Goal: Task Accomplishment & Management: Manage account settings

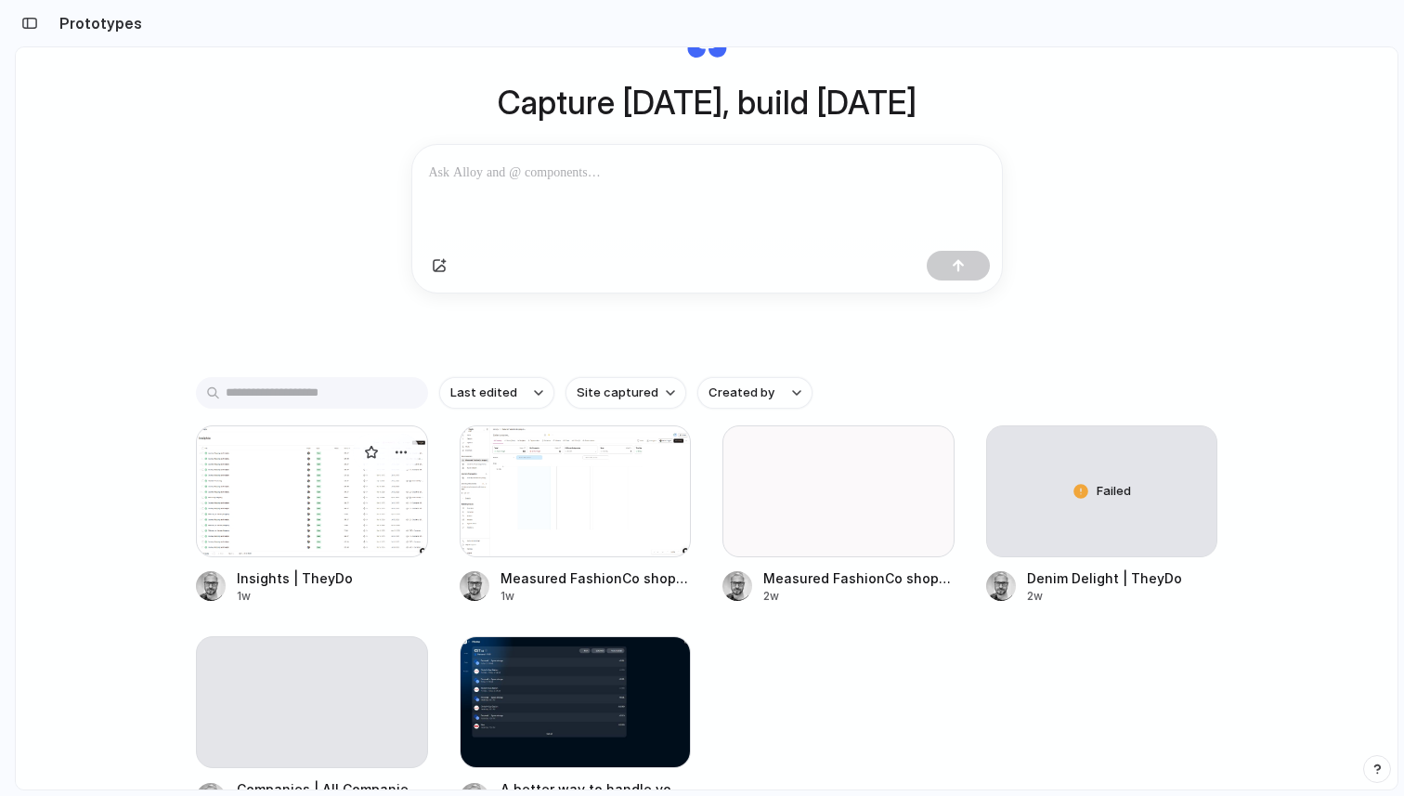
scroll to position [238, 0]
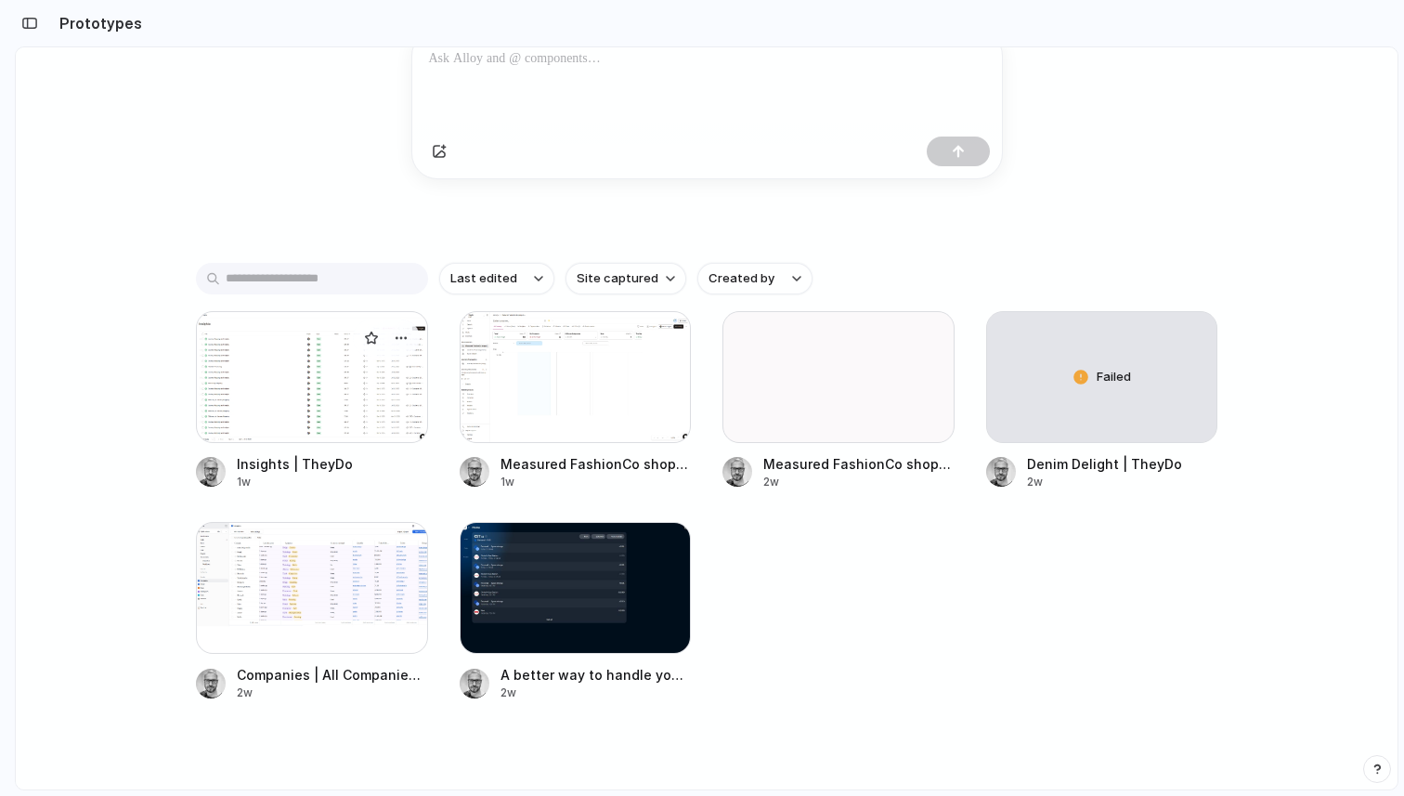
click at [336, 420] on div at bounding box center [312, 377] width 232 height 132
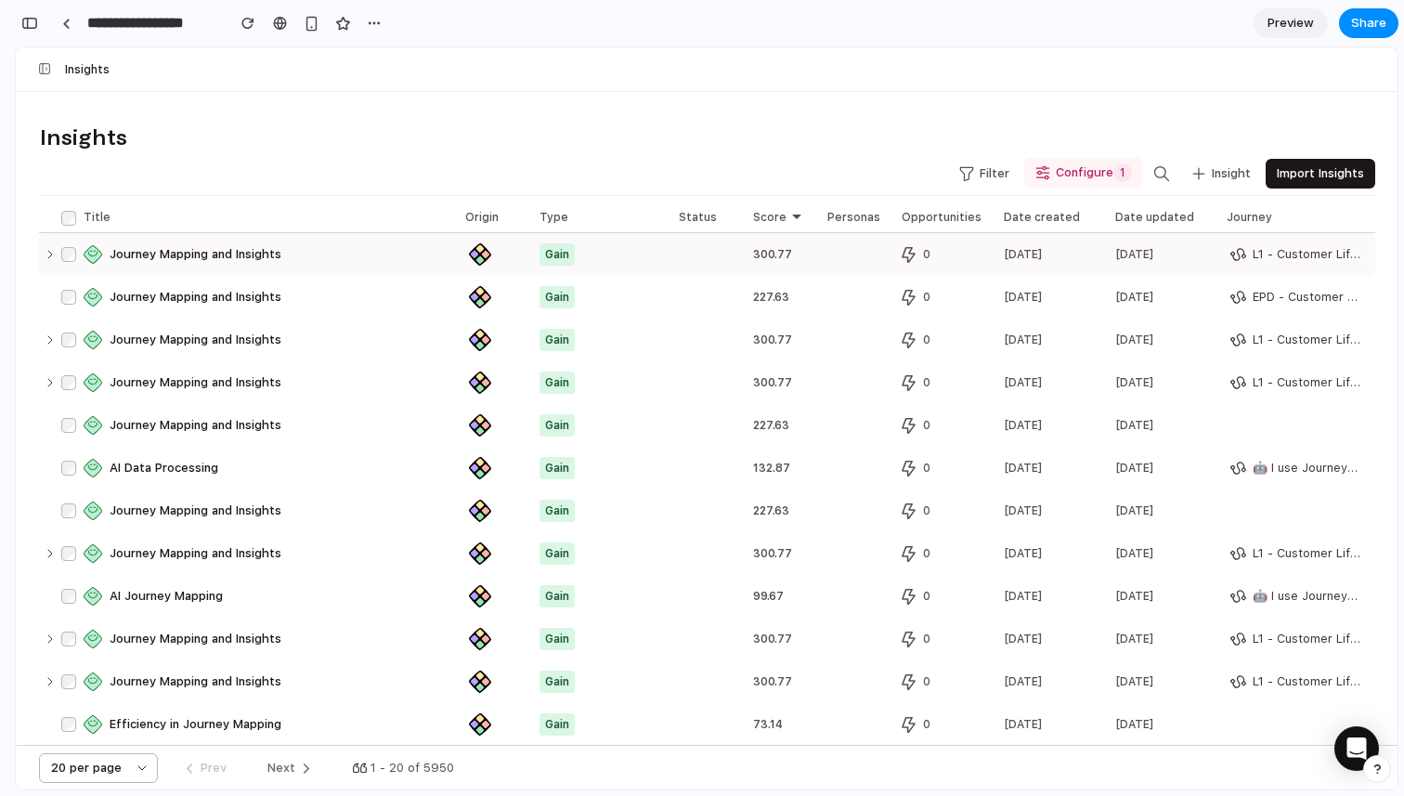
click at [222, 250] on span "Journey Mapping and Insights" at bounding box center [196, 254] width 172 height 19
click at [53, 338] on icon at bounding box center [50, 339] width 15 height 15
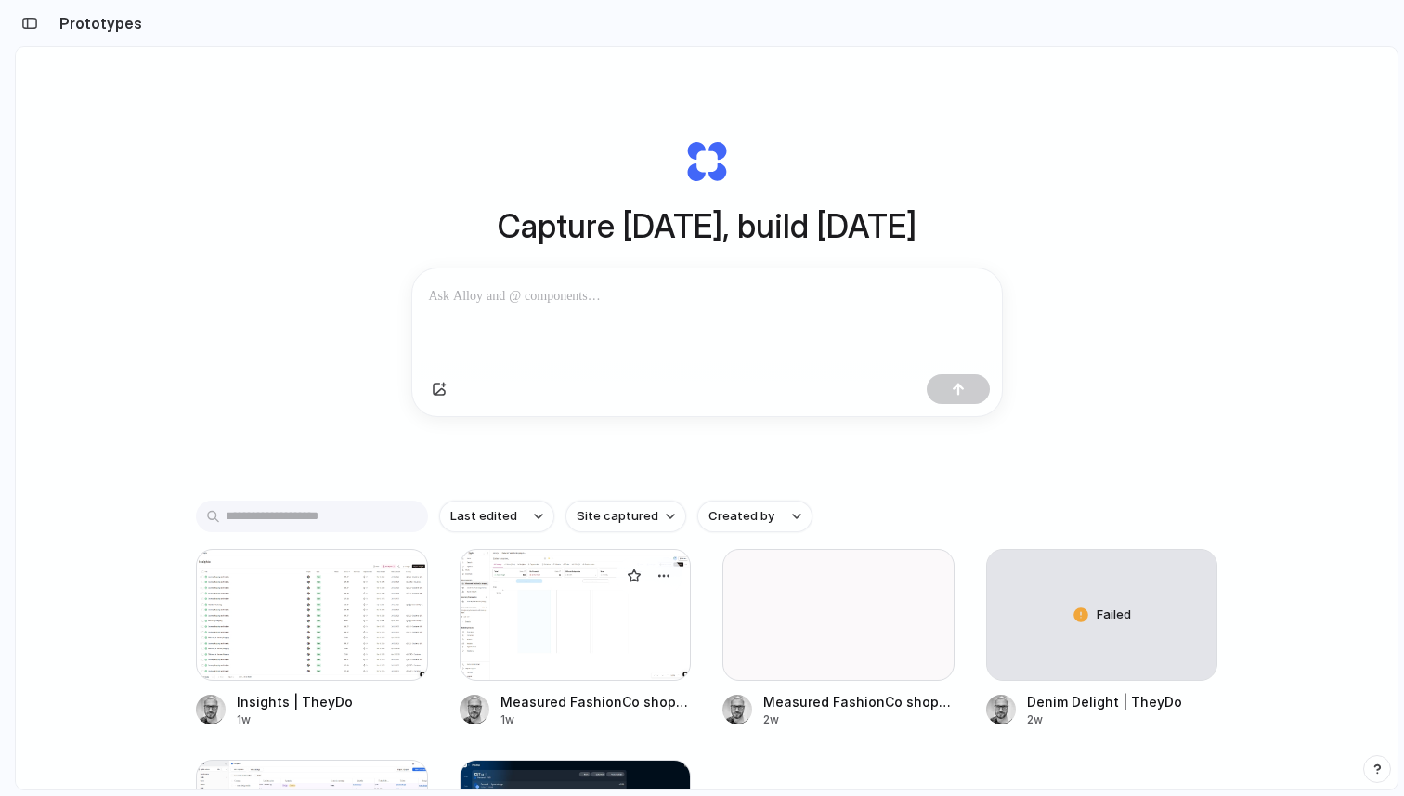
click at [560, 607] on div at bounding box center [576, 615] width 232 height 132
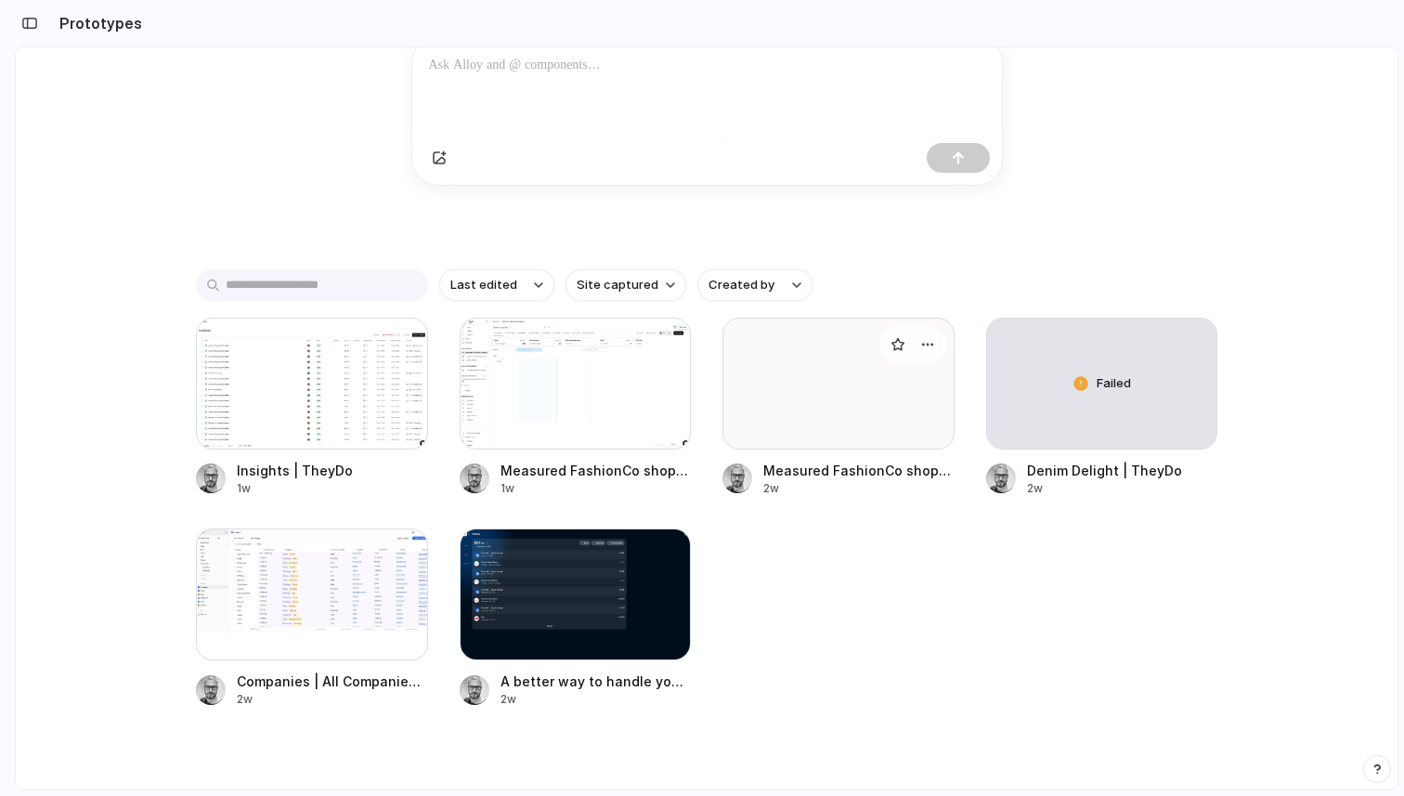
scroll to position [266, 0]
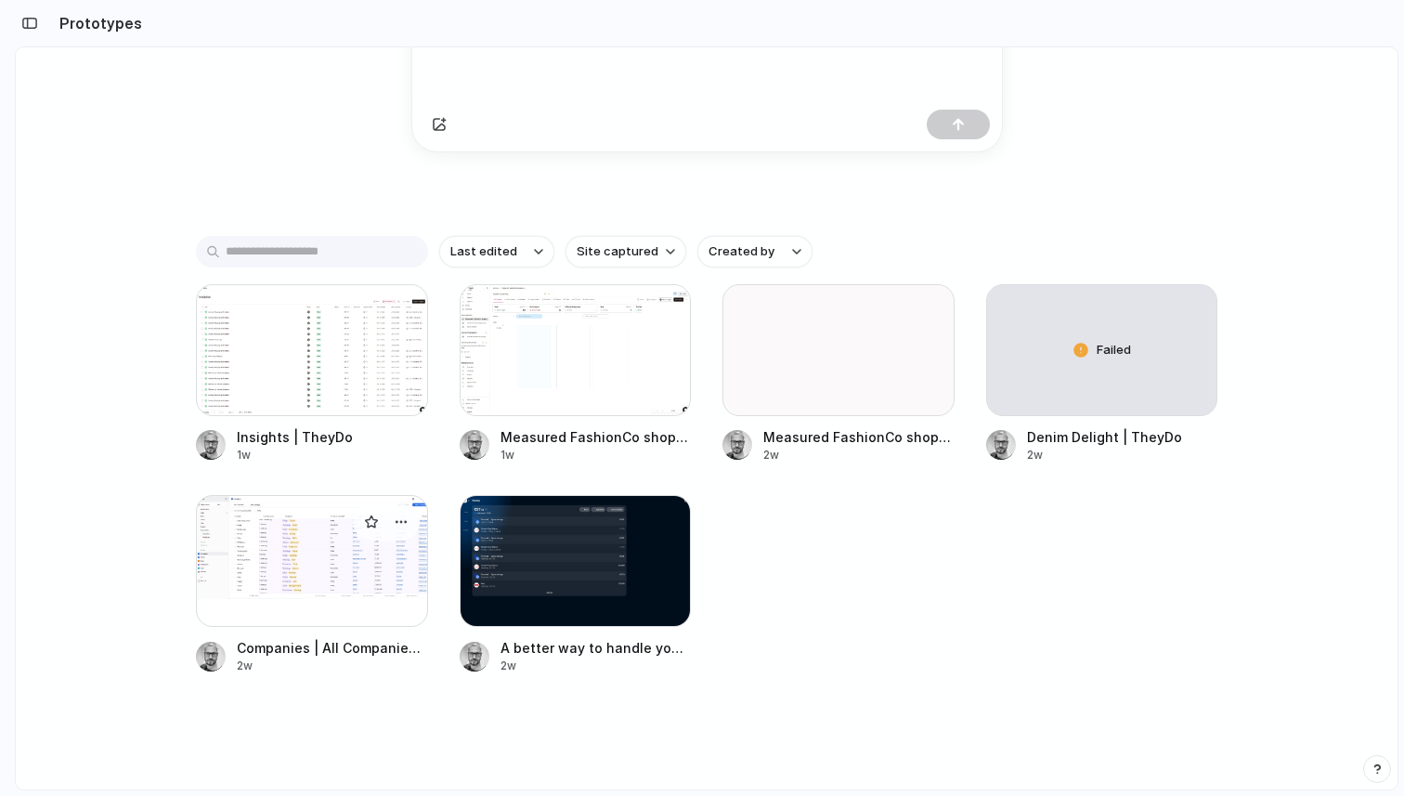
click at [350, 572] on div at bounding box center [312, 561] width 232 height 132
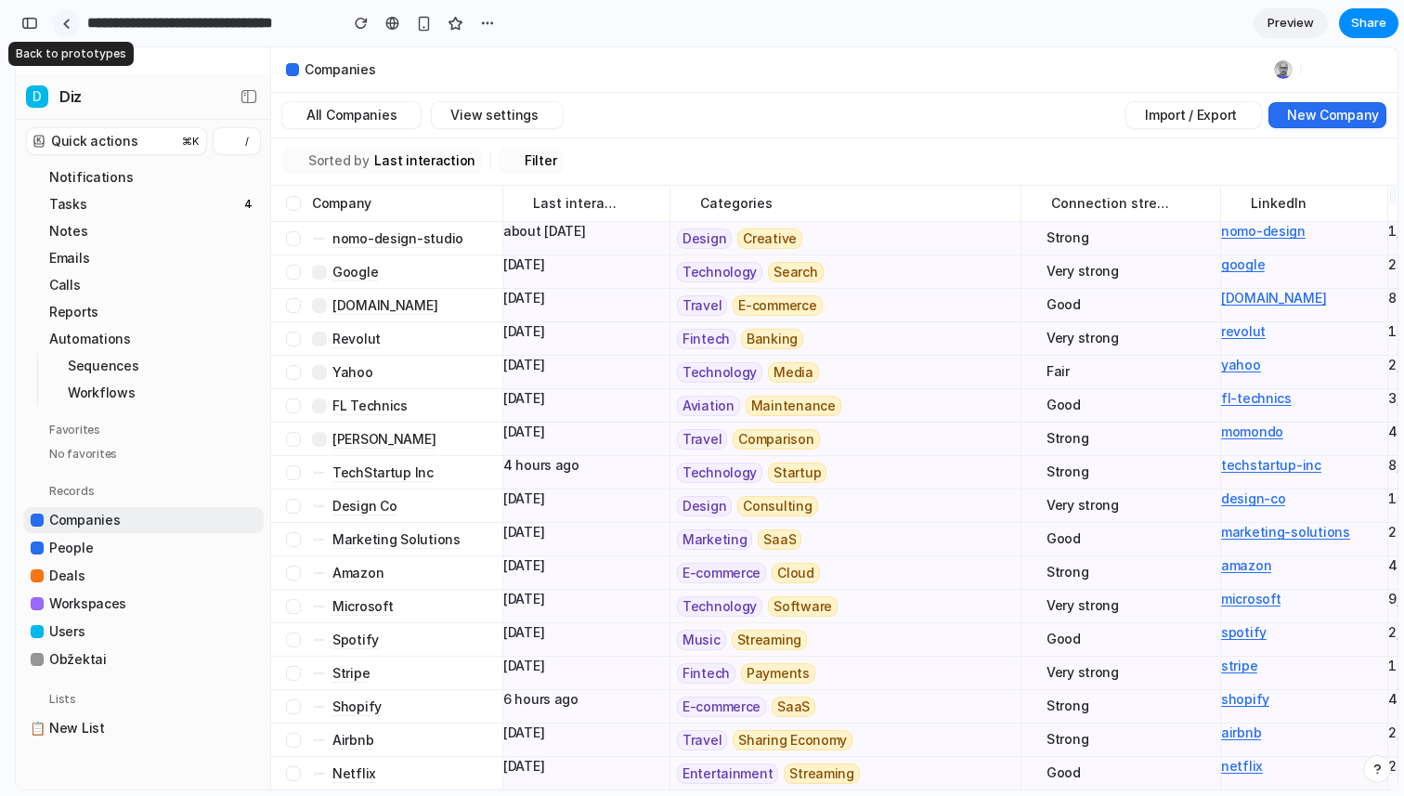
click at [59, 27] on link at bounding box center [66, 23] width 28 height 28
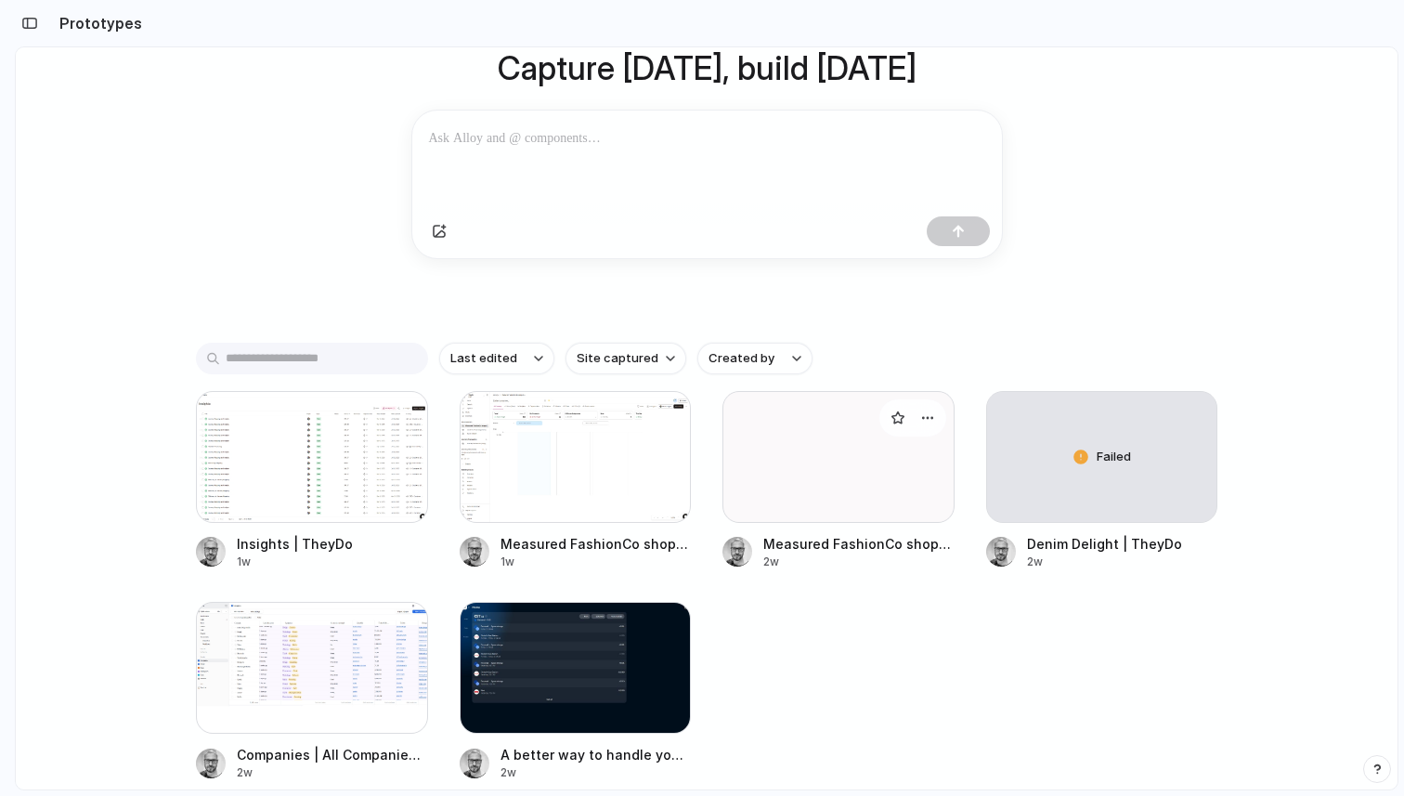
scroll to position [266, 0]
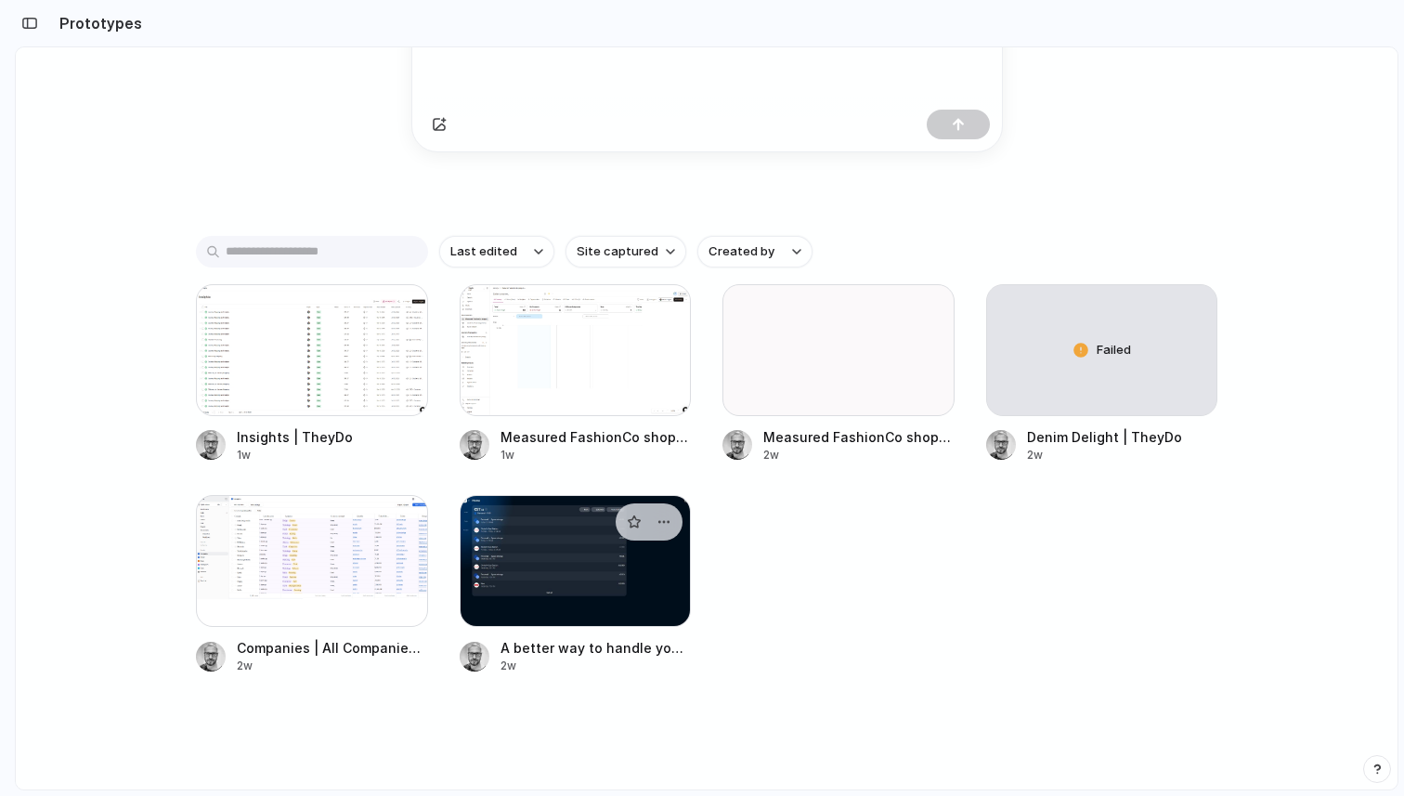
click at [542, 542] on div at bounding box center [576, 561] width 232 height 132
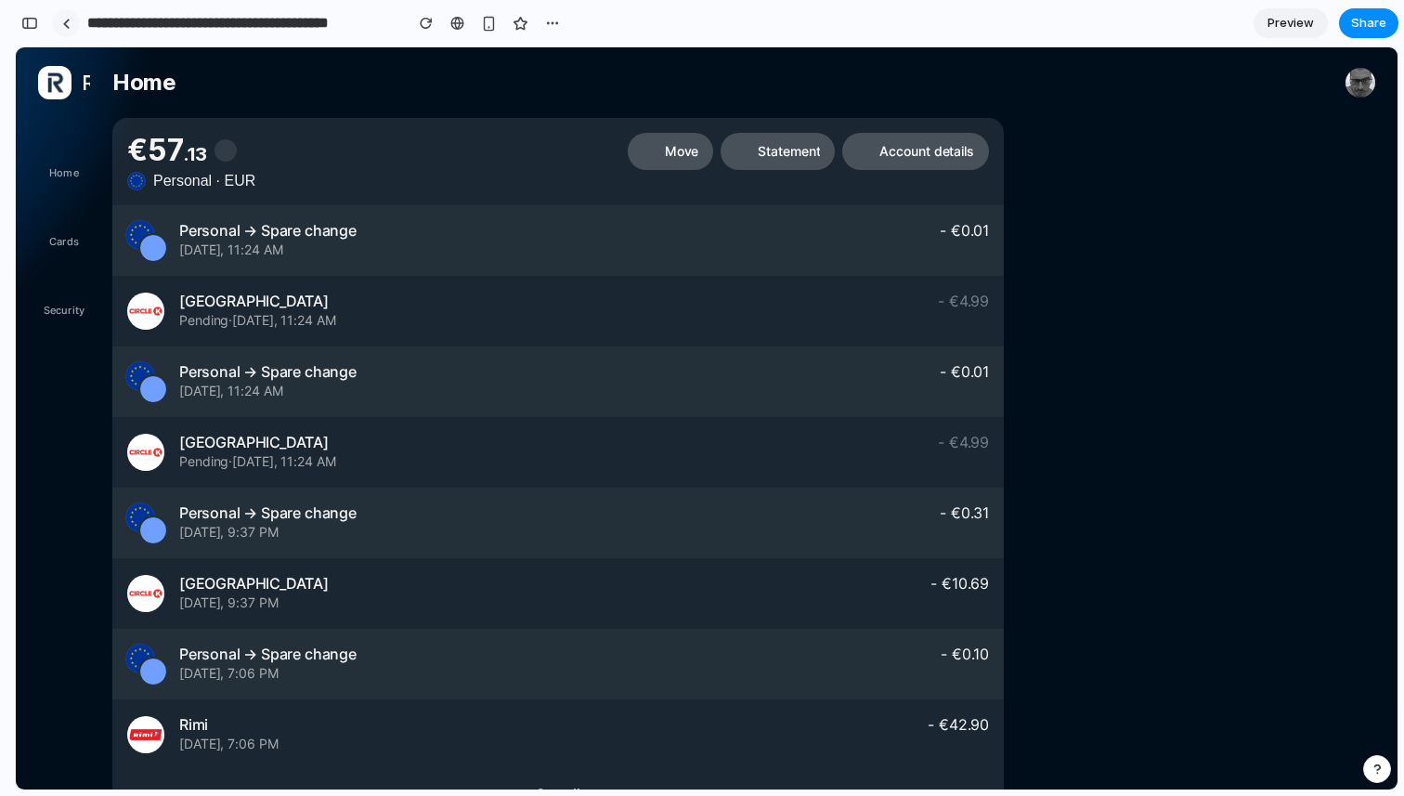
click at [71, 25] on link at bounding box center [66, 23] width 28 height 28
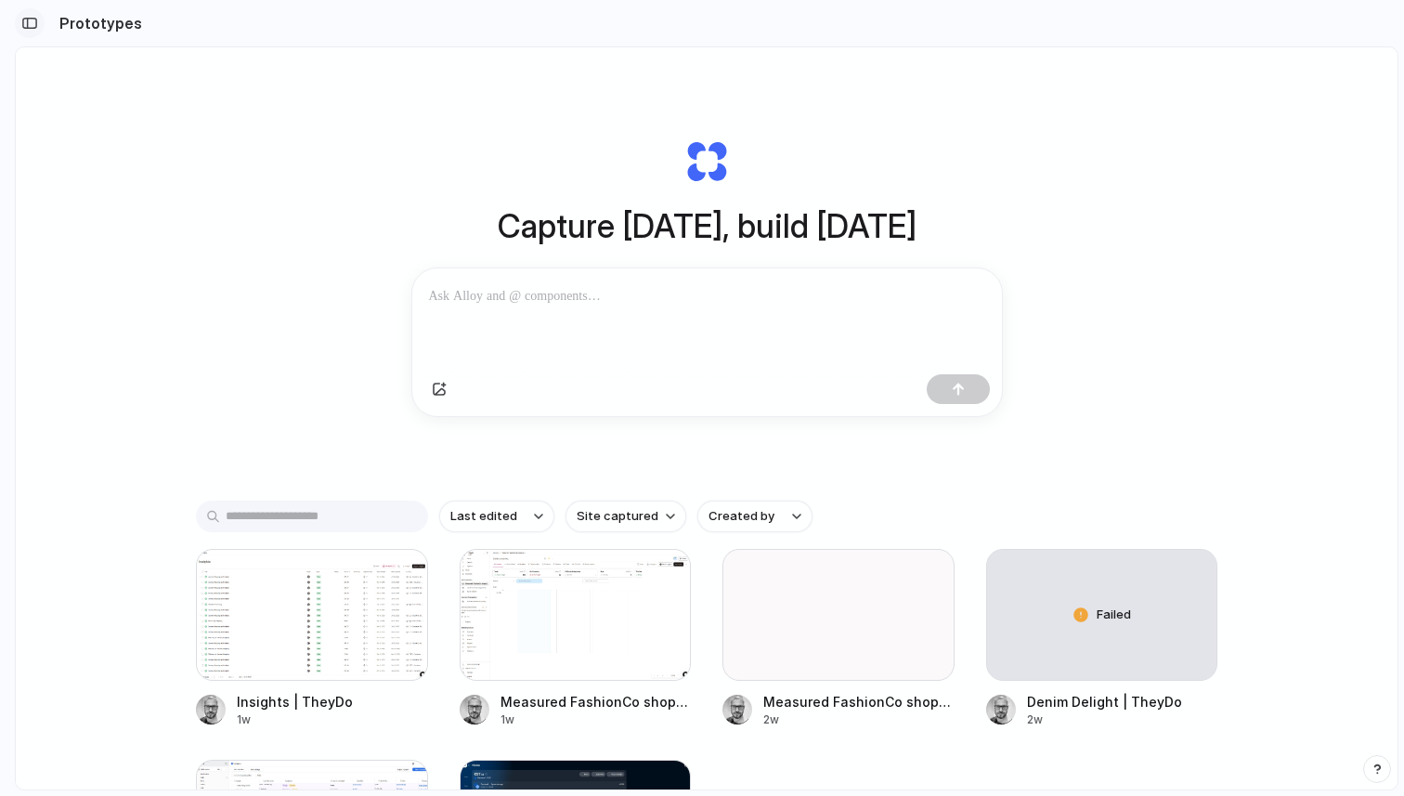
click at [29, 25] on div "button" at bounding box center [29, 23] width 17 height 13
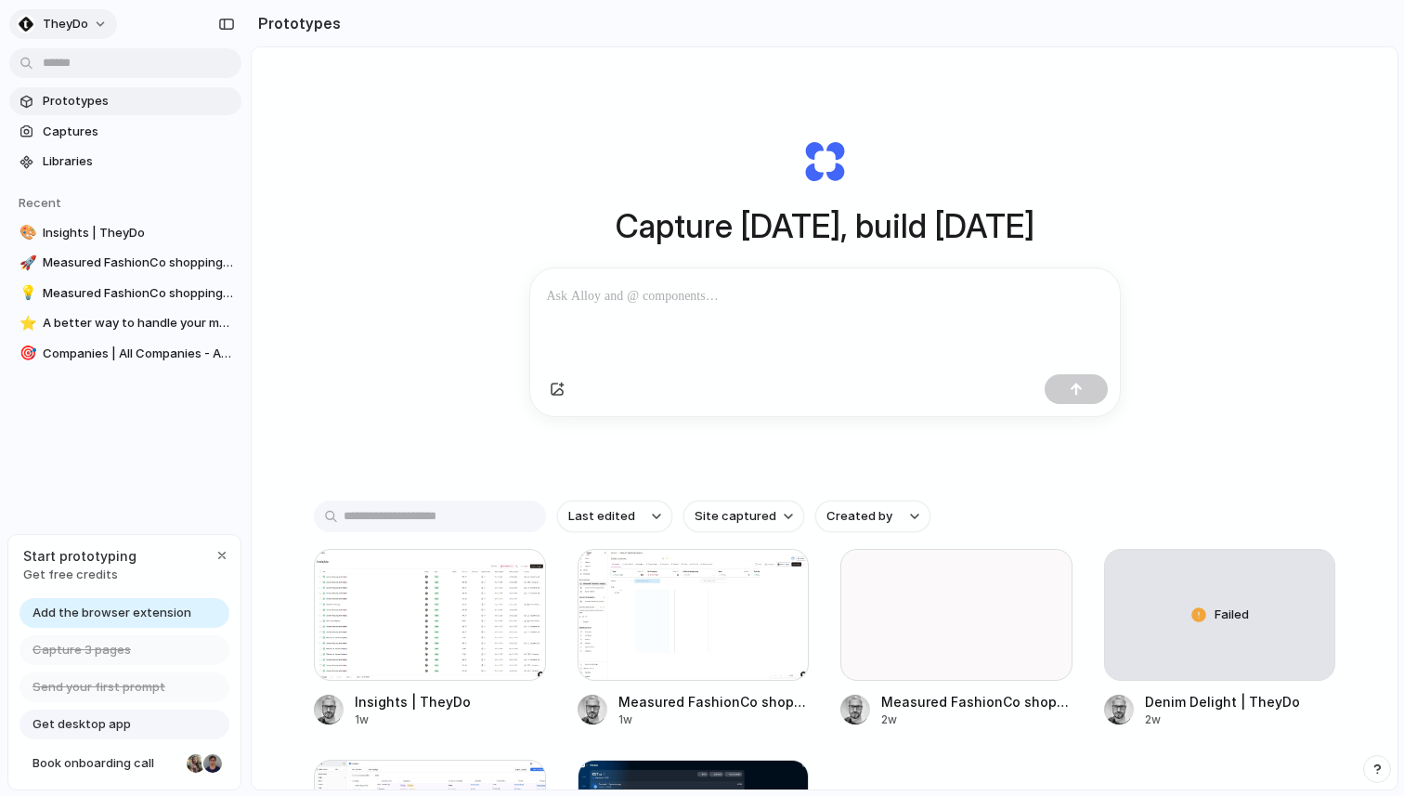
click at [91, 22] on button "TheyDo" at bounding box center [63, 24] width 108 height 30
click at [79, 100] on span "Invite members" at bounding box center [87, 95] width 89 height 19
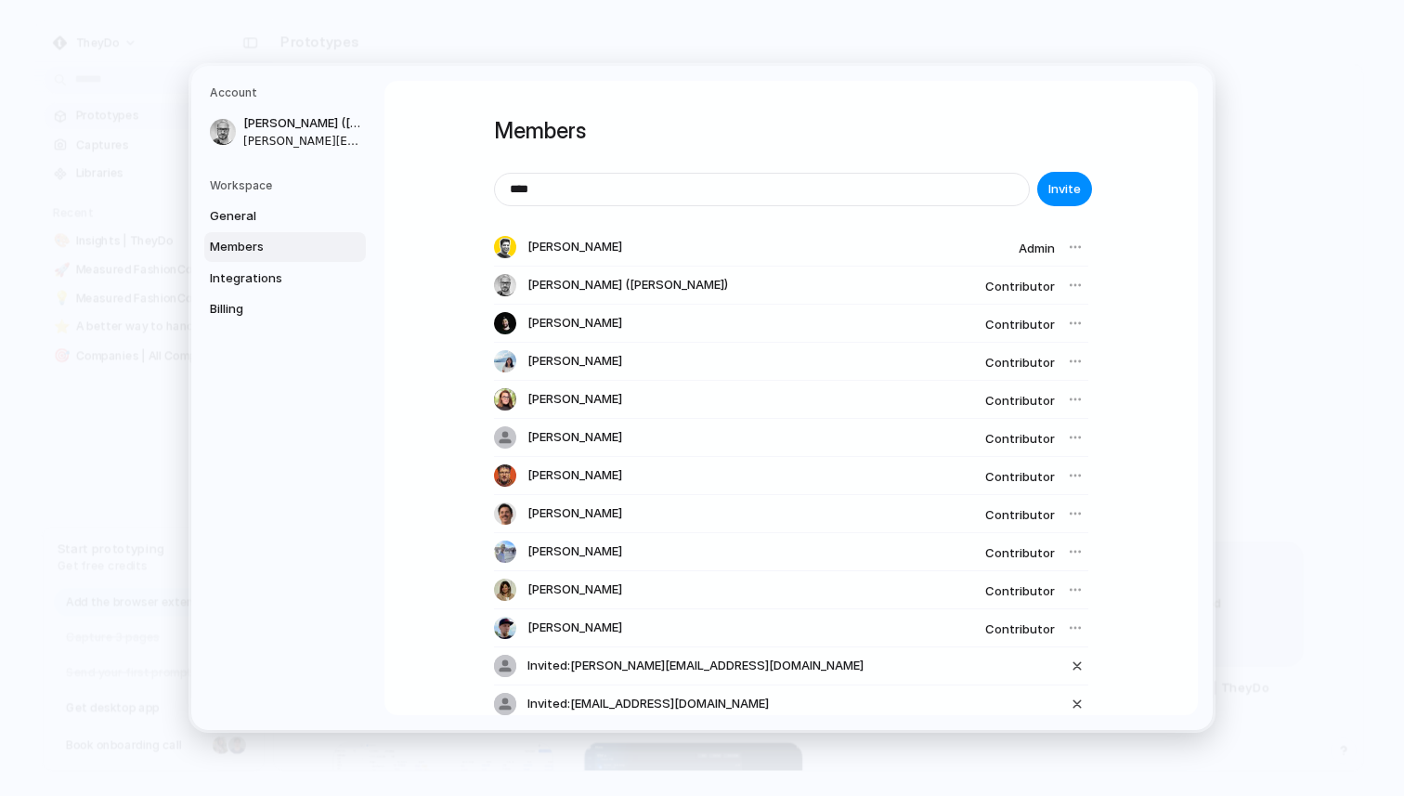
type input "*****"
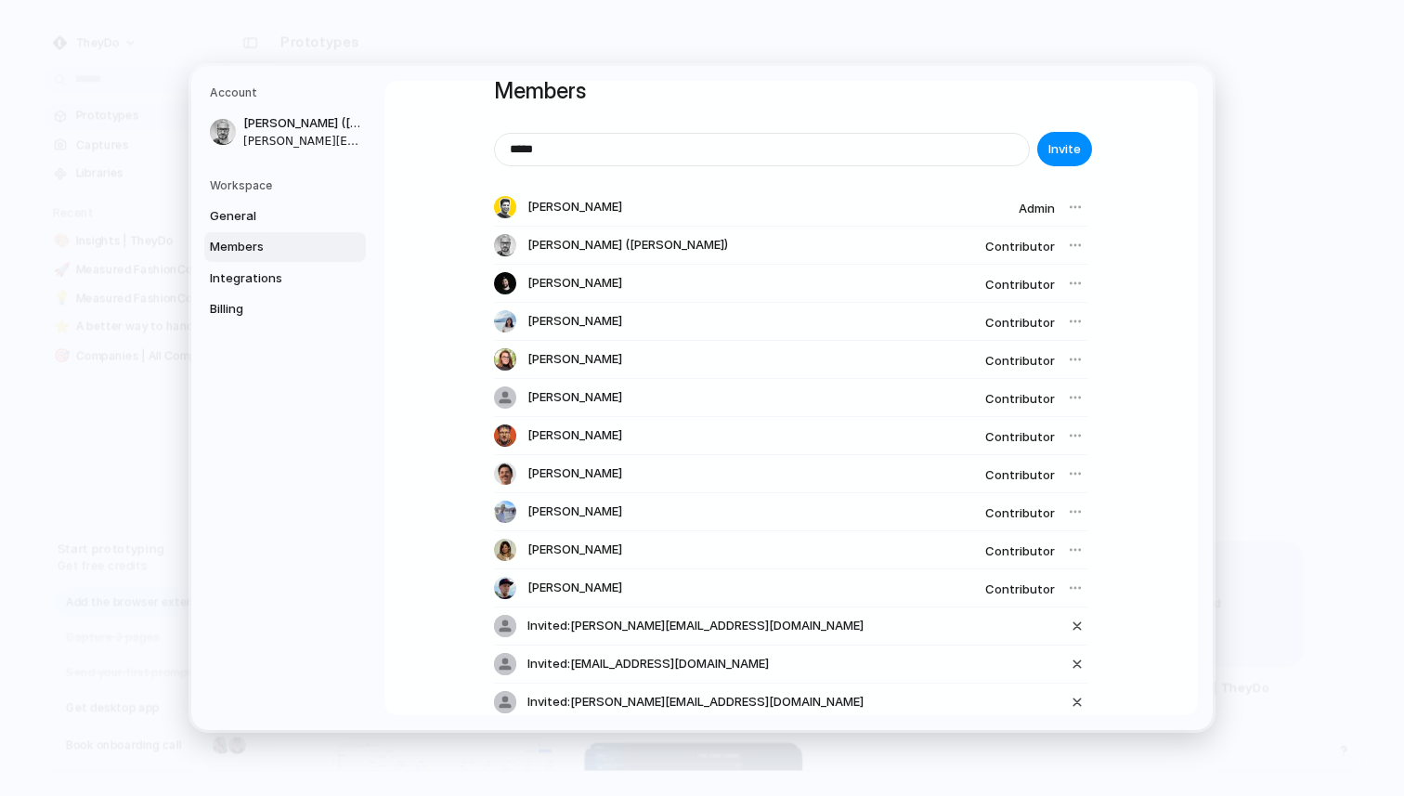
scroll to position [47, 0]
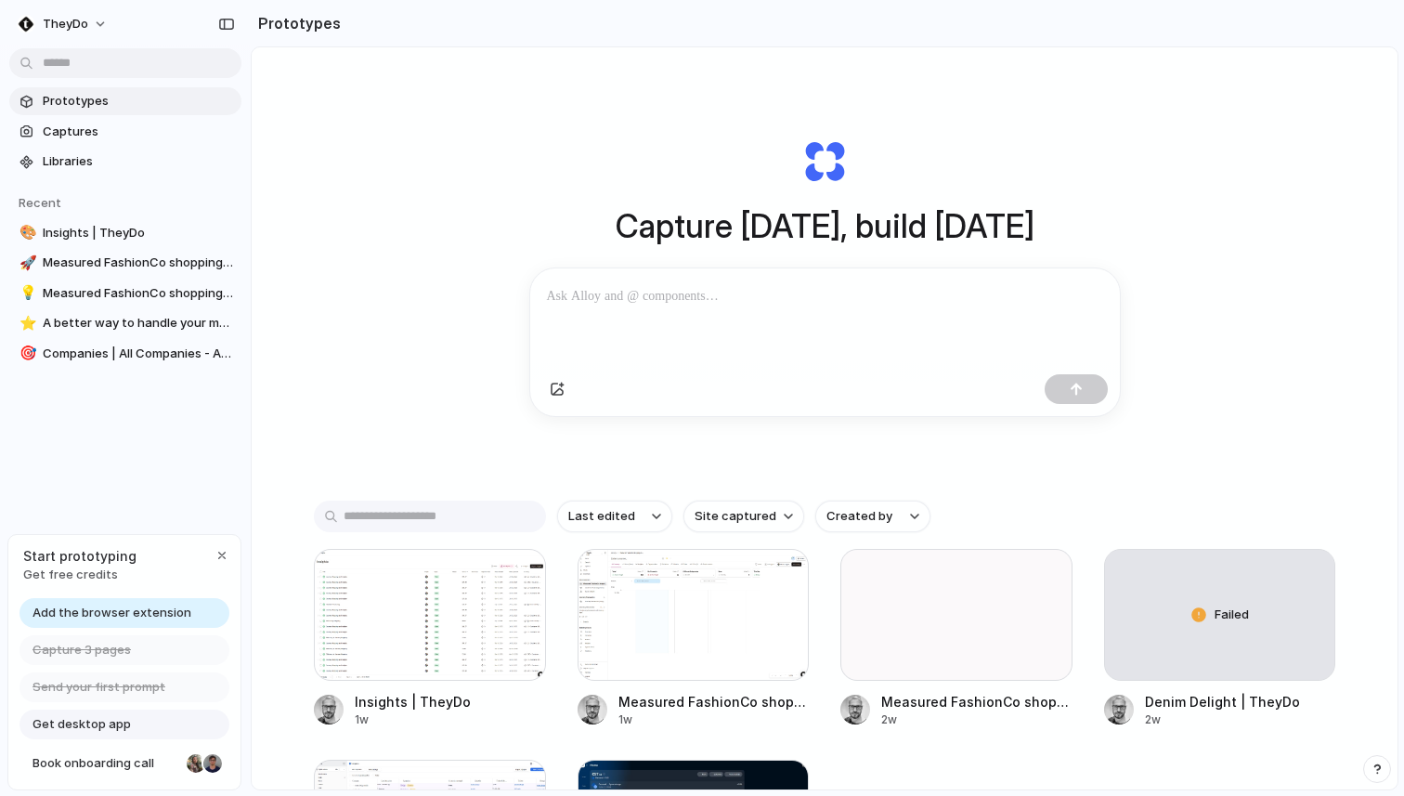
click at [715, 331] on div at bounding box center [825, 317] width 590 height 98
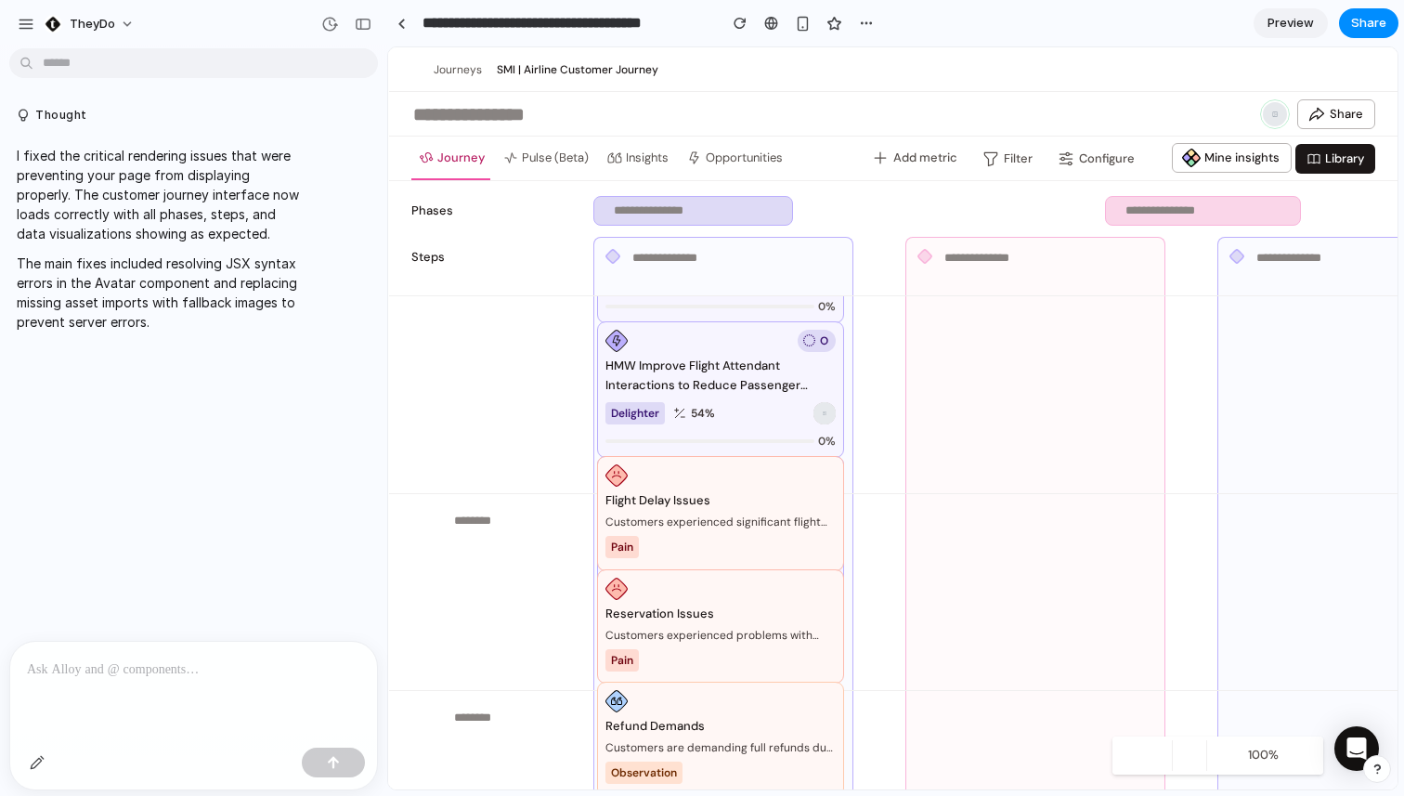
scroll to position [1051, 0]
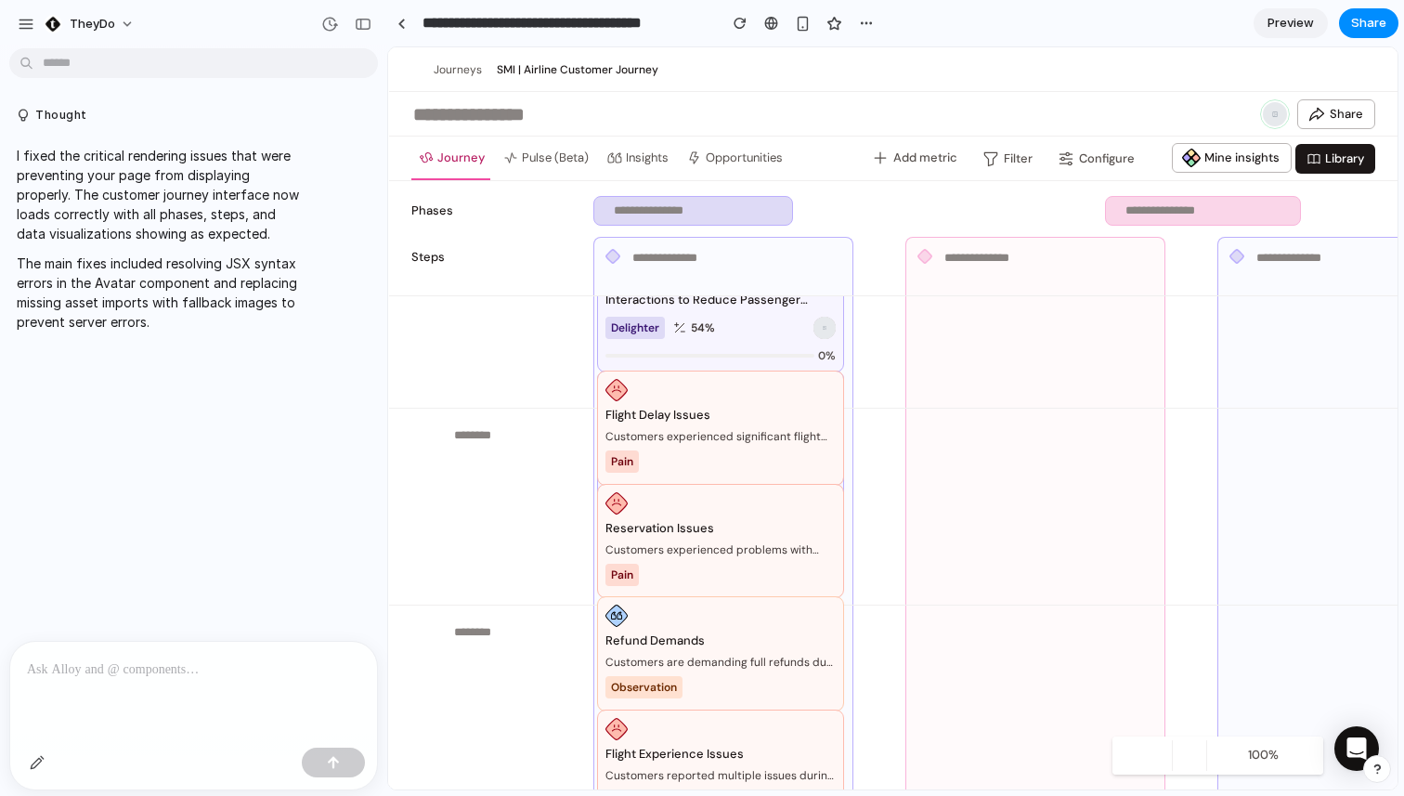
click at [500, 439] on textarea at bounding box center [494, 436] width 81 height 20
type textarea "****"
click at [475, 642] on div at bounding box center [515, 631] width 127 height 31
click at [393, 704] on div at bounding box center [387, 418] width 11 height 742
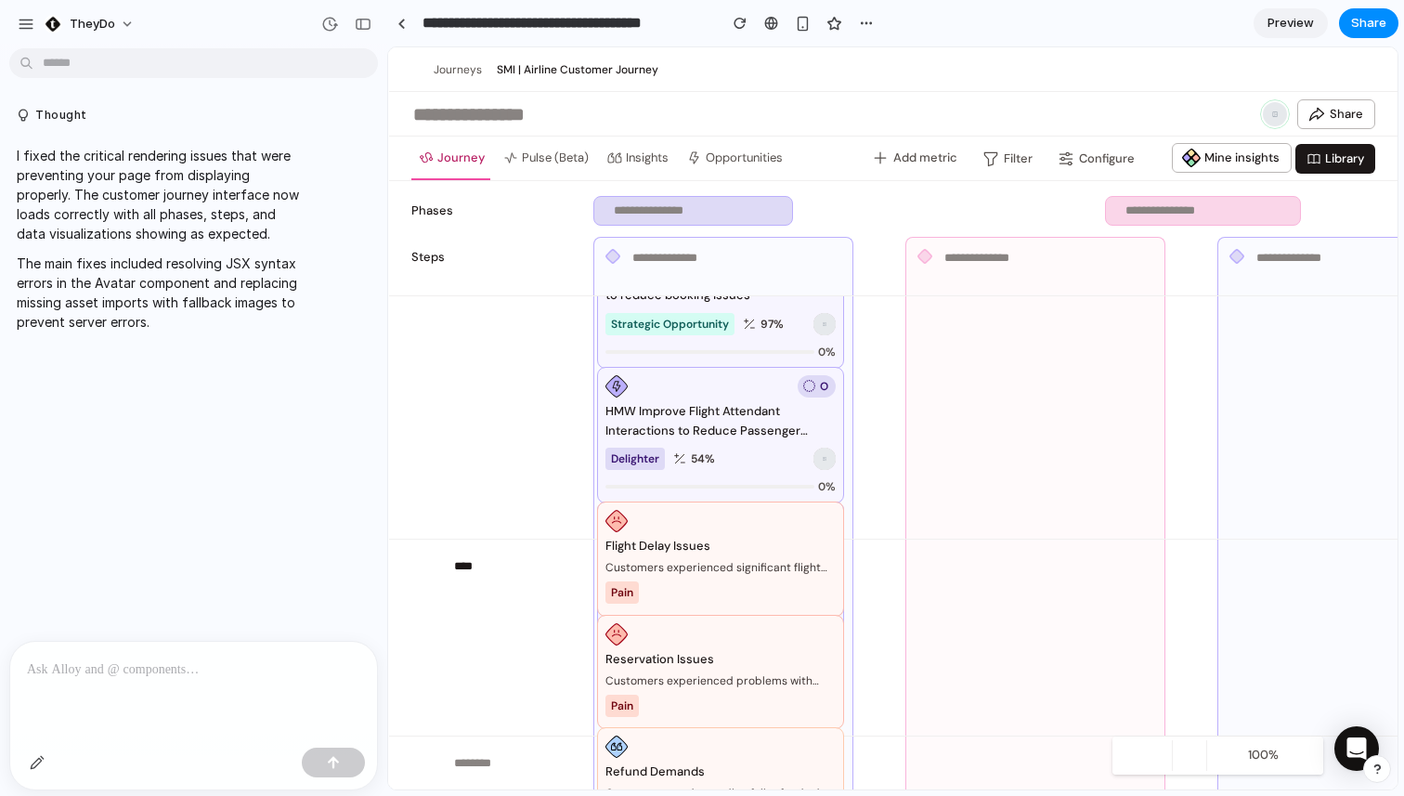
scroll to position [1002, 0]
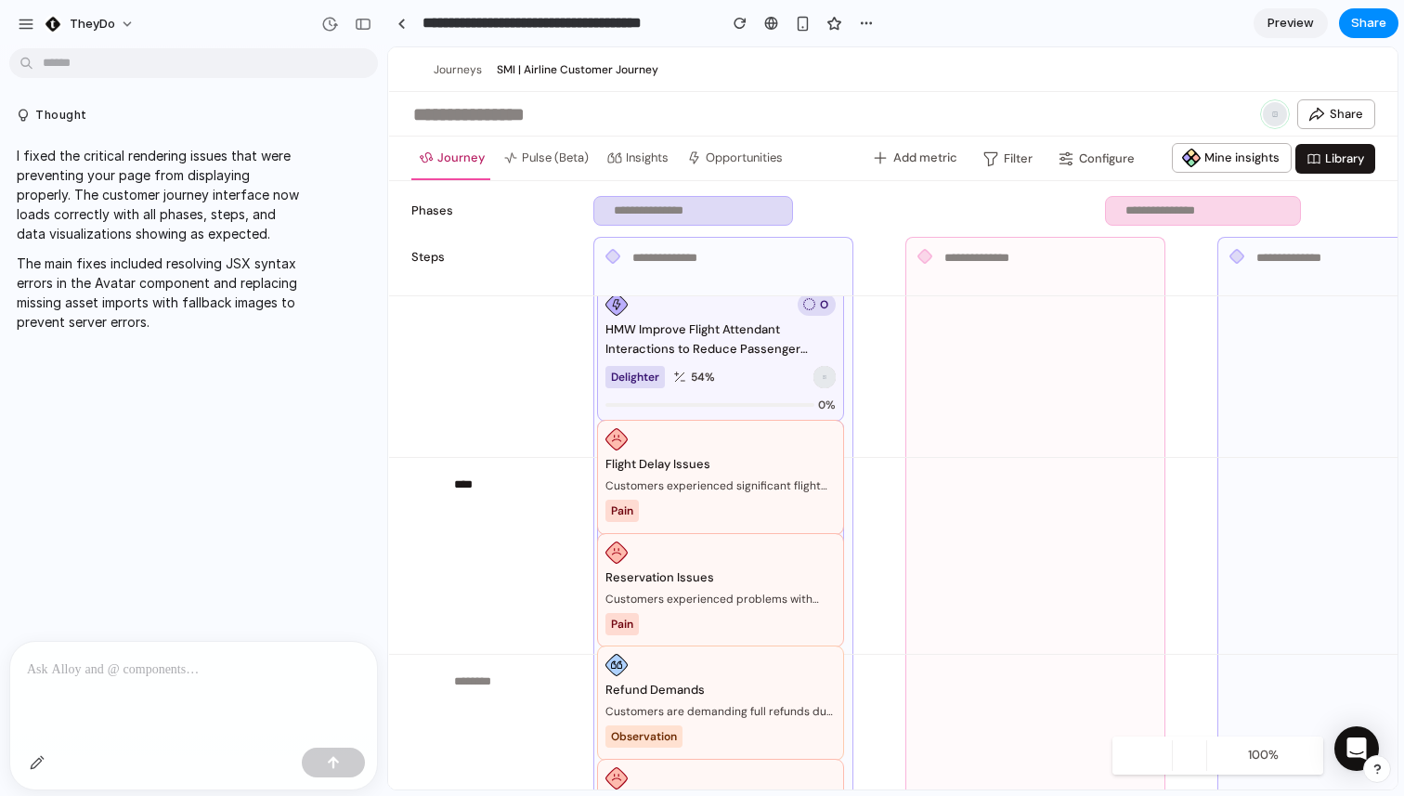
click at [650, 157] on button "Insights" at bounding box center [638, 158] width 76 height 30
click at [756, 161] on button "Opportunities" at bounding box center [735, 158] width 110 height 30
